Goal: Task Accomplishment & Management: Use online tool/utility

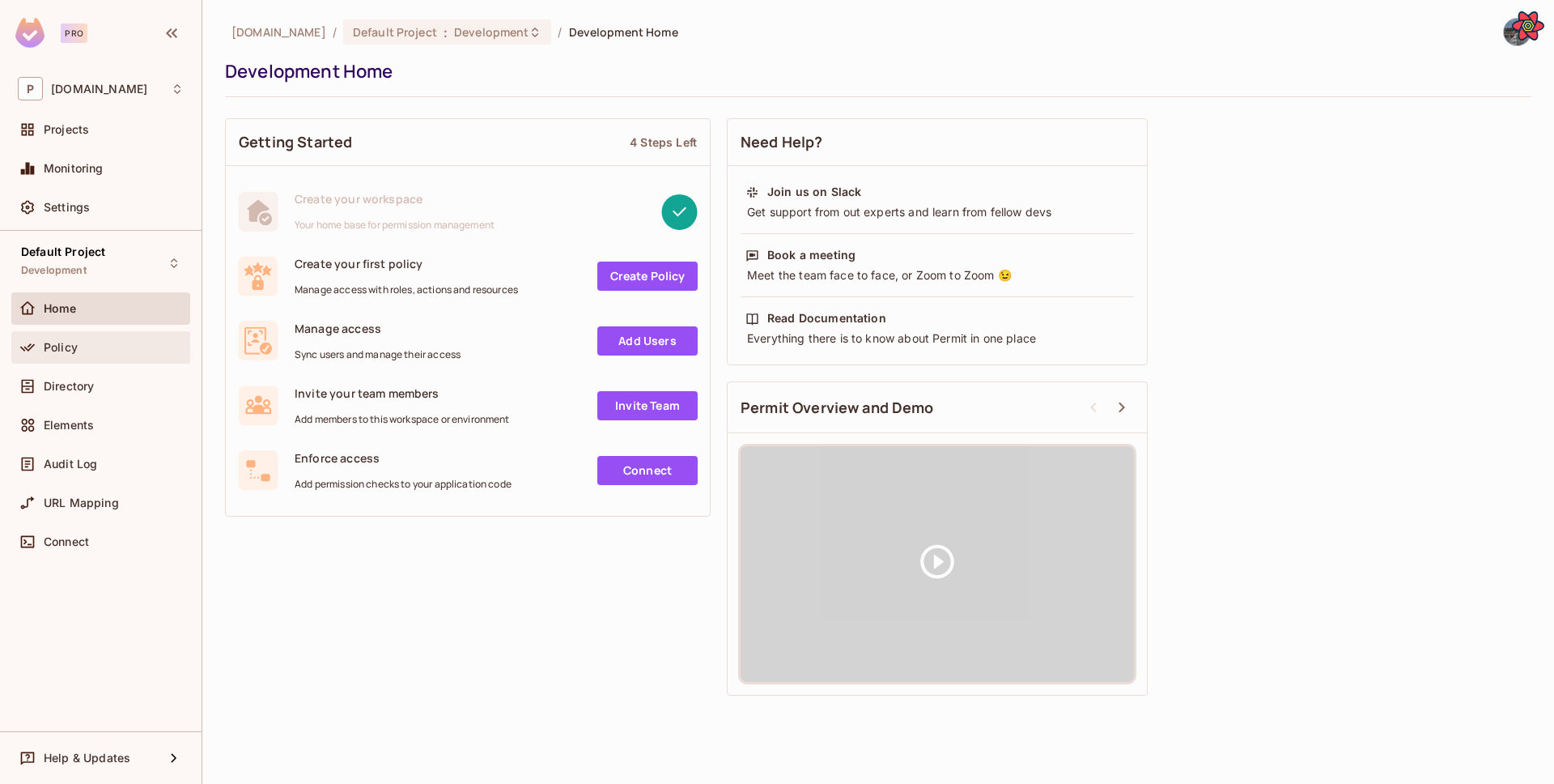
click at [76, 350] on span "Policy" at bounding box center [60, 347] width 34 height 13
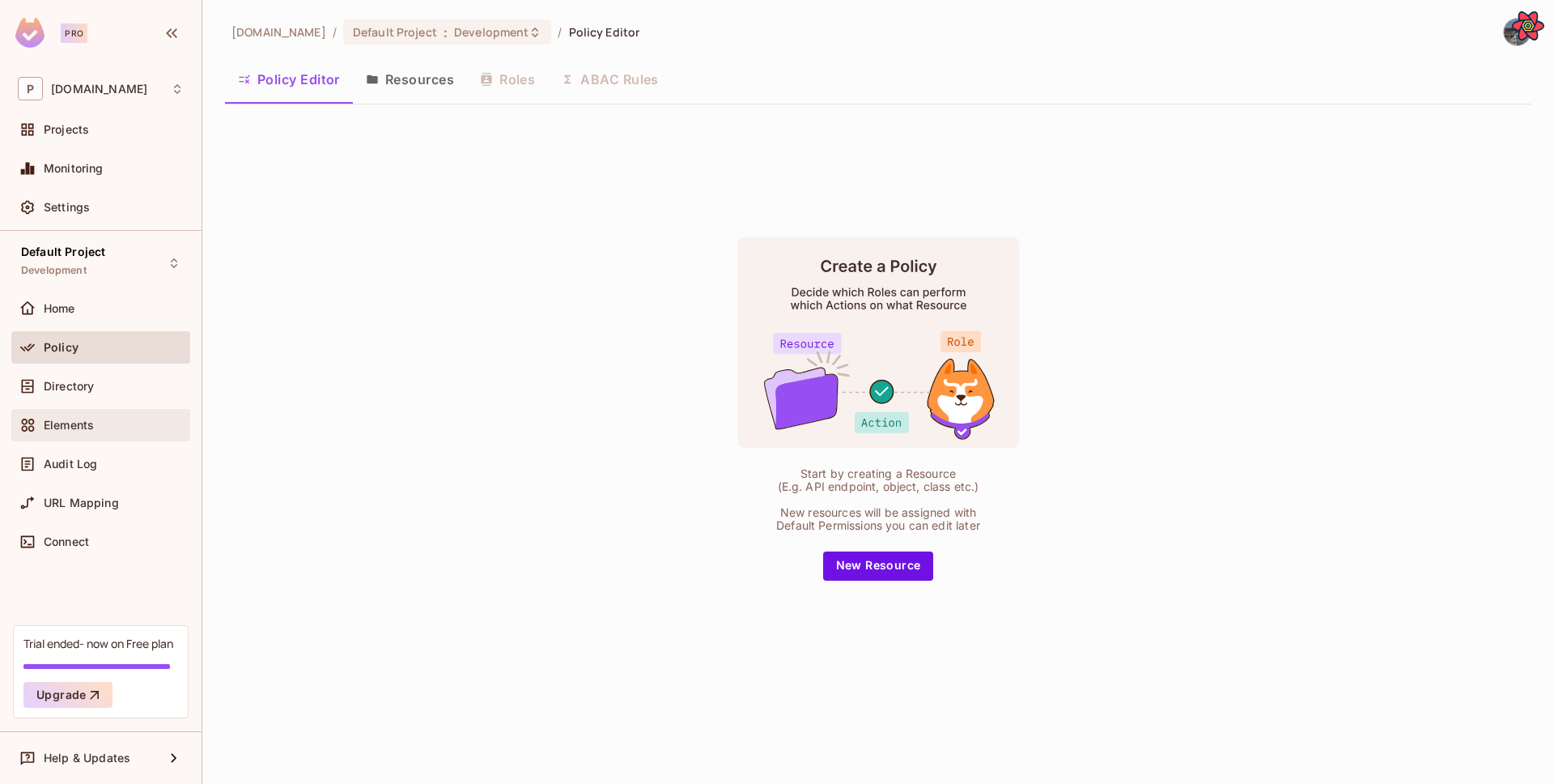
click at [109, 432] on div "Elements" at bounding box center [100, 425] width 166 height 19
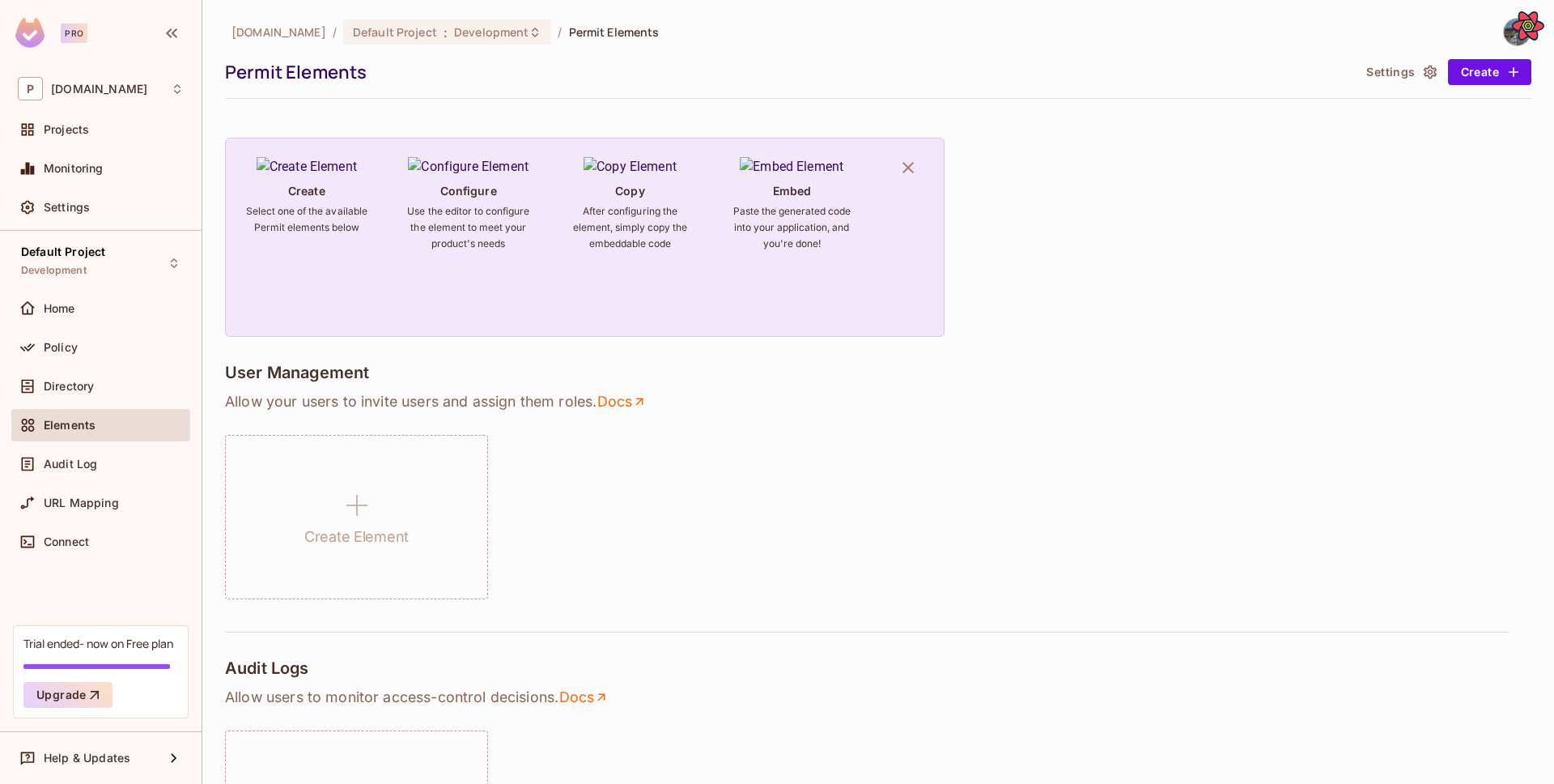
click at [1376, 86] on div "[DOMAIN_NAME] / Default Project : Development / Permit Elements Permit Elements…" at bounding box center [878, 58] width 1307 height 81
click at [1376, 84] on div "[DOMAIN_NAME] / Default Project : Development / Permit Elements Permit Elements…" at bounding box center [878, 58] width 1307 height 81
click at [1382, 70] on button "Settings" at bounding box center [1400, 72] width 81 height 26
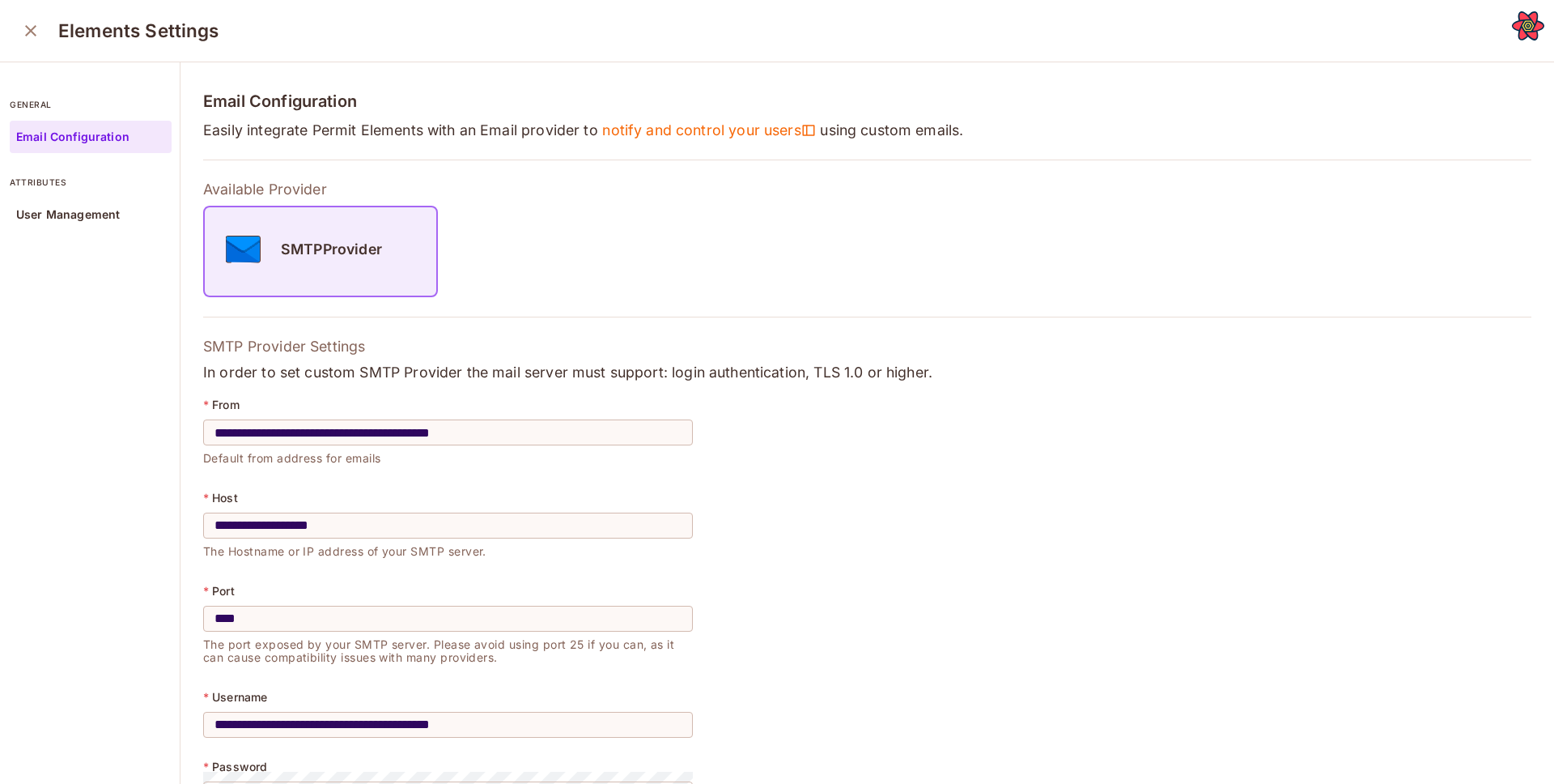
click at [33, 50] on div "Elements Settings" at bounding box center [777, 31] width 1554 height 62
click at [31, 40] on button "close" at bounding box center [30, 30] width 33 height 33
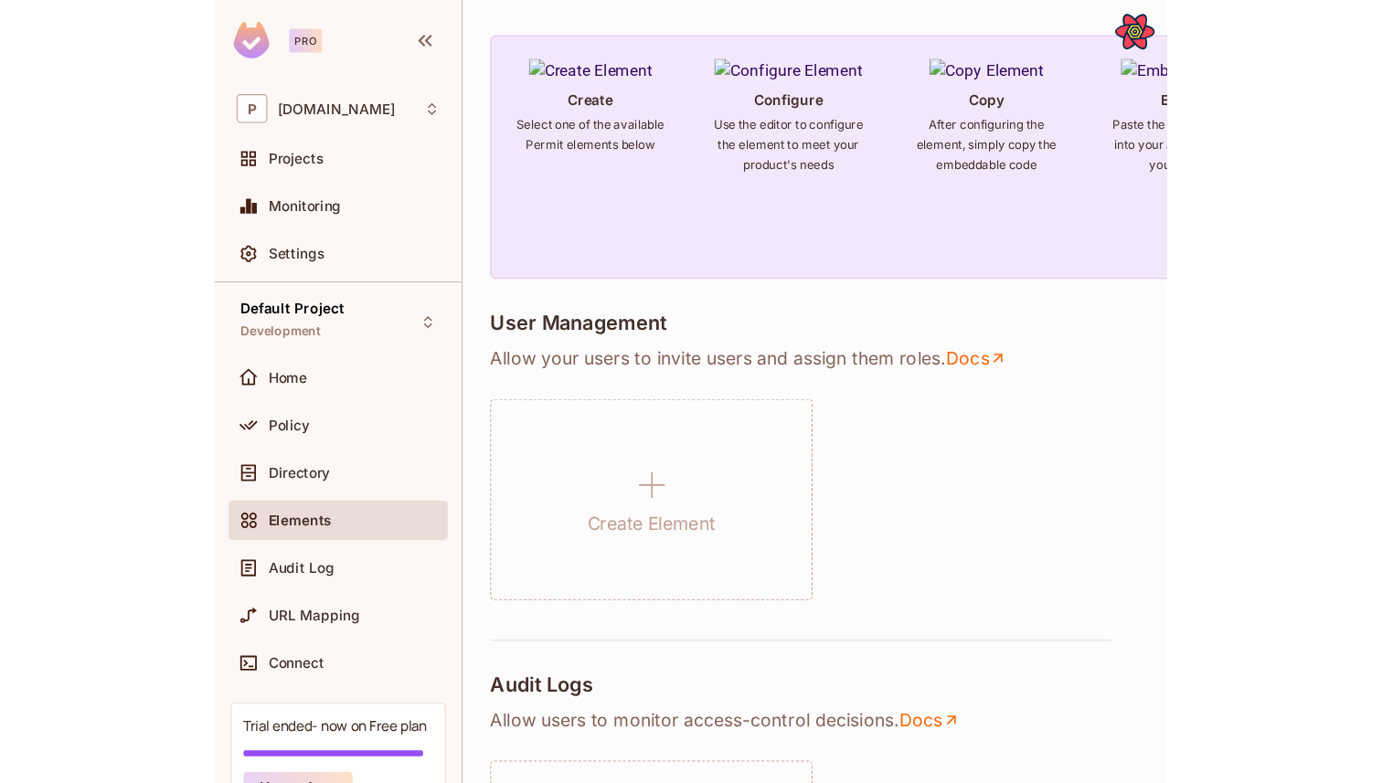
scroll to position [123, 0]
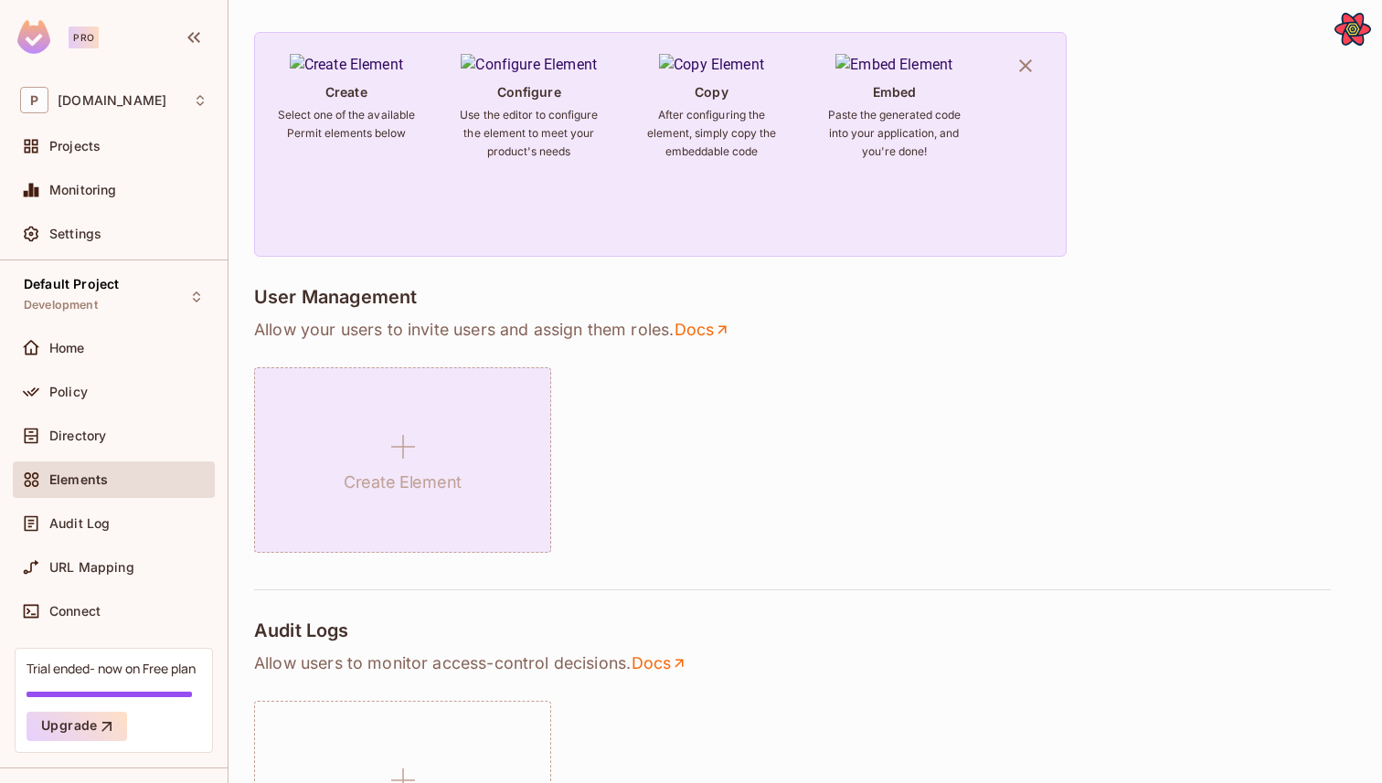
click at [418, 437] on icon at bounding box center [403, 447] width 44 height 44
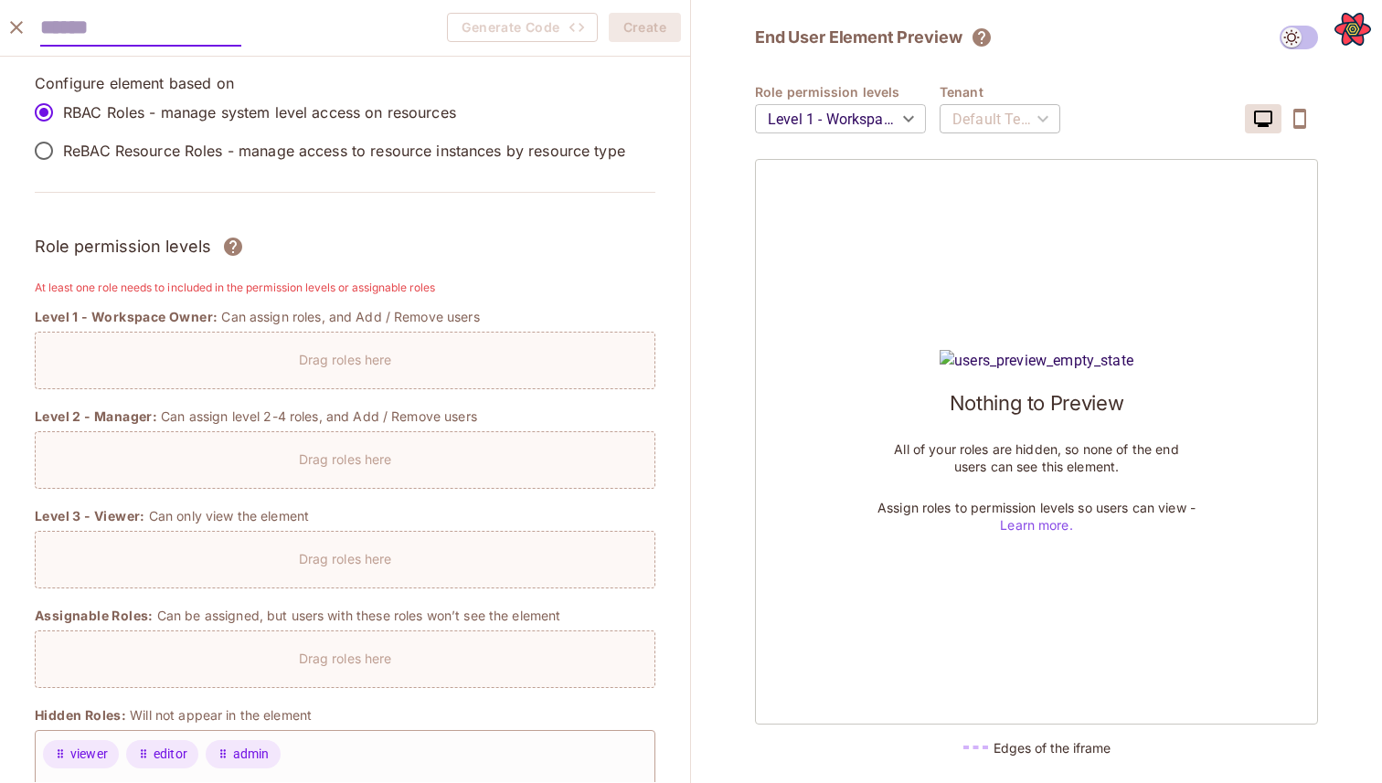
click at [129, 154] on p "ReBAC Resource Roles - manage access to resource instances by resource type" at bounding box center [344, 151] width 562 height 20
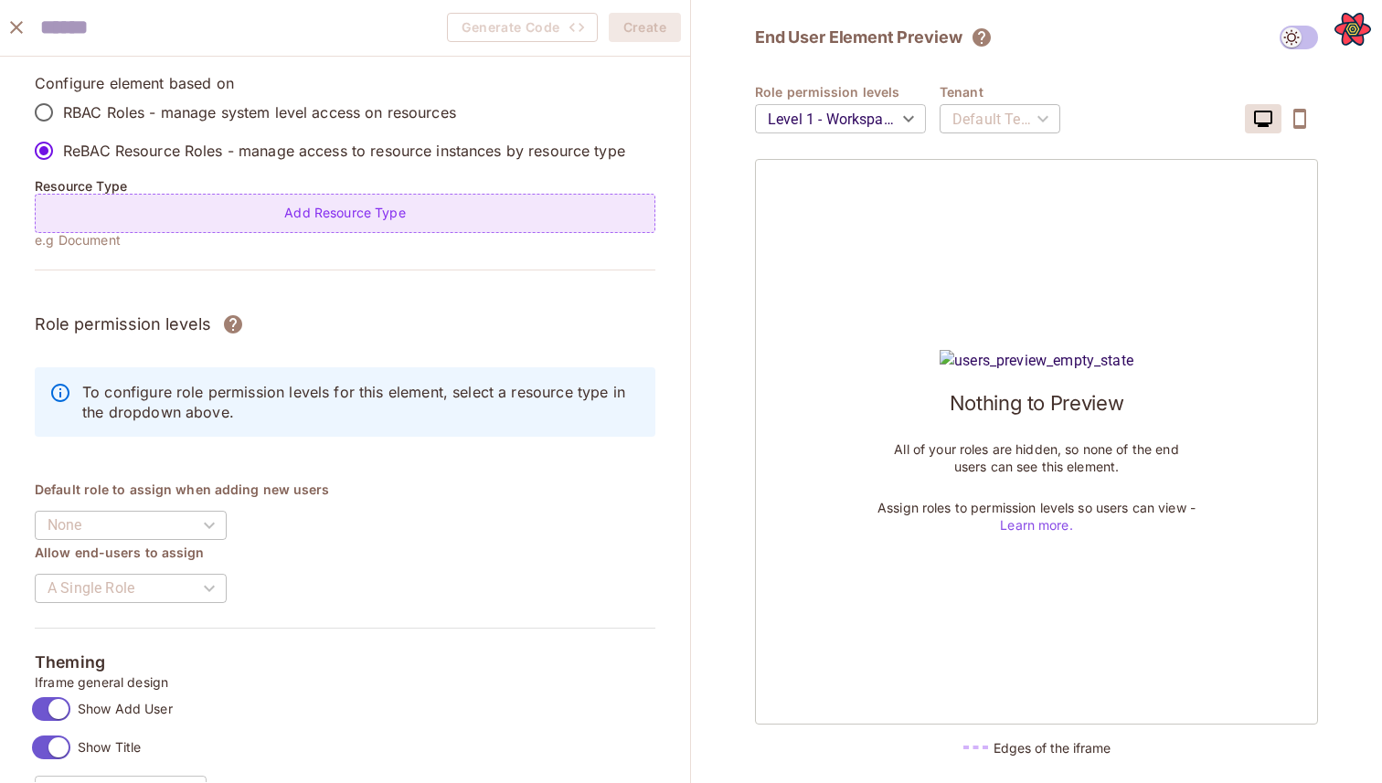
click at [396, 199] on div "Add Resource Type" at bounding box center [345, 213] width 620 height 39
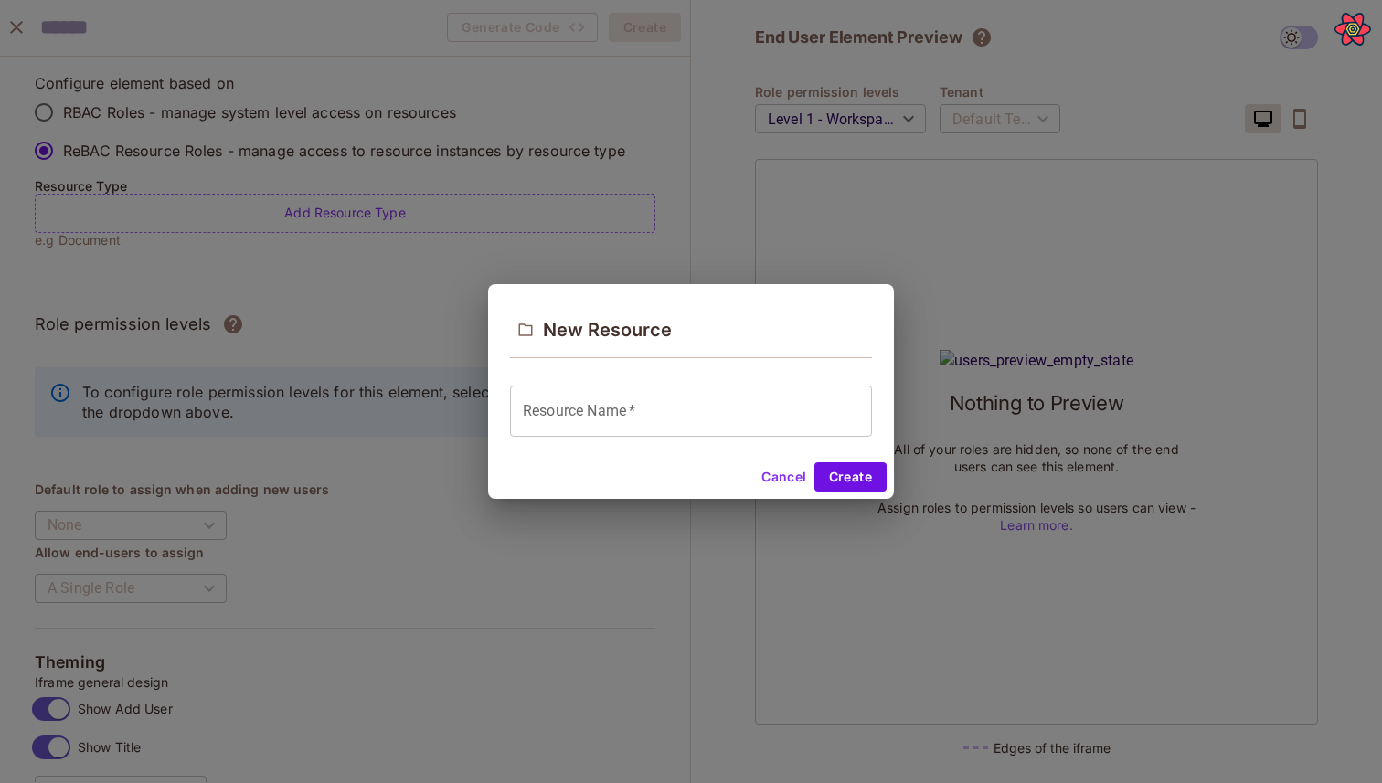
click at [570, 374] on h2 "New Resource" at bounding box center [691, 331] width 406 height 95
click at [570, 408] on input "Resource Name   *" at bounding box center [691, 411] width 362 height 51
click at [460, 468] on div "New Resource Resource Name   * Resource Name   * Cancel Create" at bounding box center [691, 391] width 1382 height 783
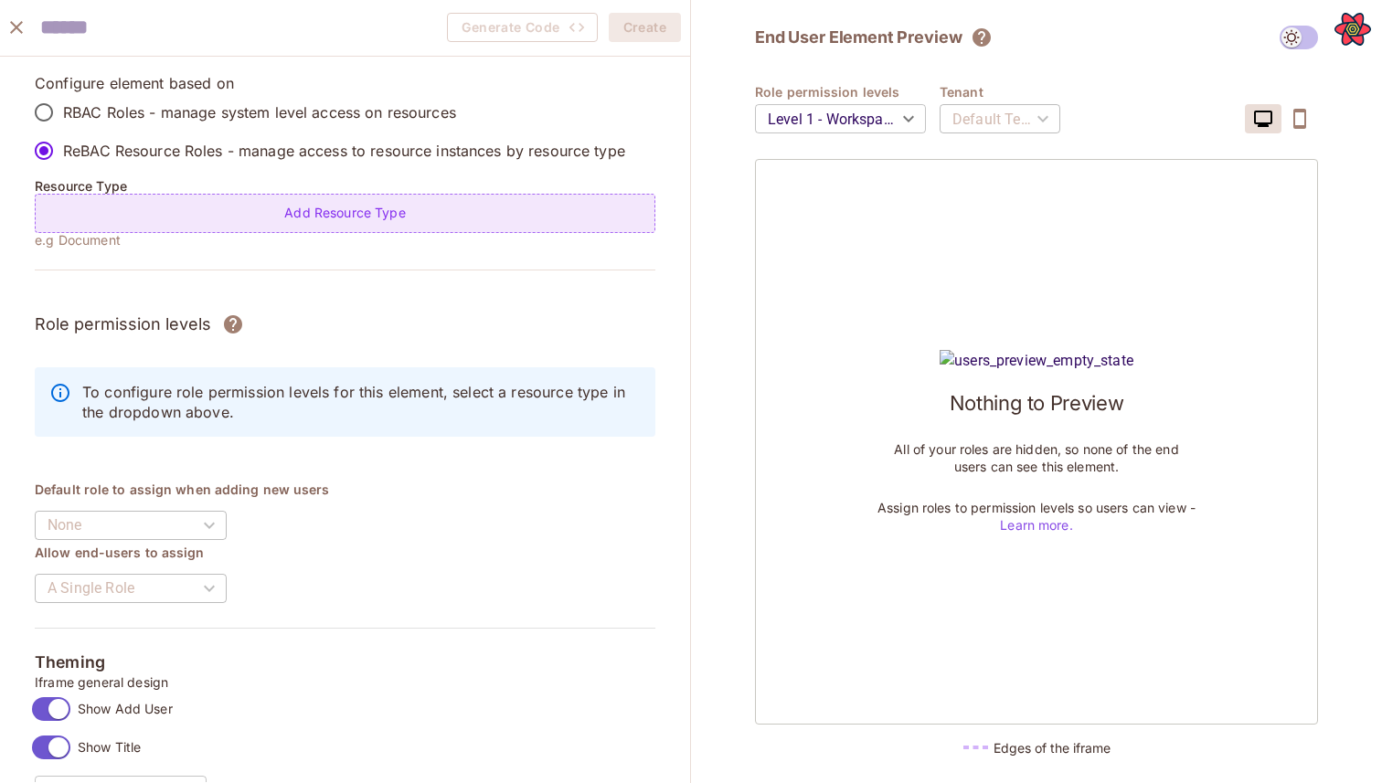
click at [431, 217] on div "Add Resource Type" at bounding box center [345, 213] width 620 height 39
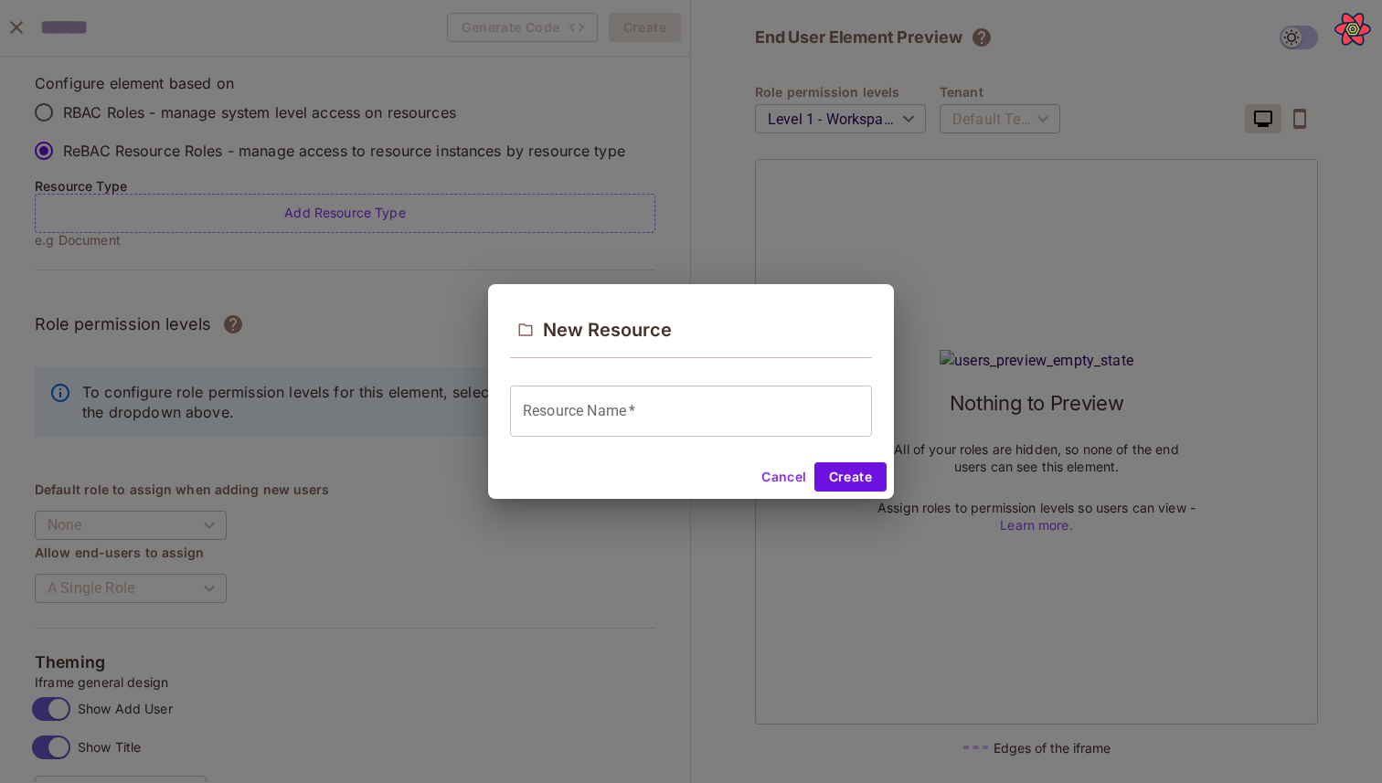
click at [599, 387] on div "Resource Name   * Resource Name   *" at bounding box center [691, 411] width 362 height 51
click at [571, 211] on div "New Resource Resource Name   * Resource Name   * Cancel Create" at bounding box center [691, 391] width 1382 height 783
